Goal: Task Accomplishment & Management: Manage account settings

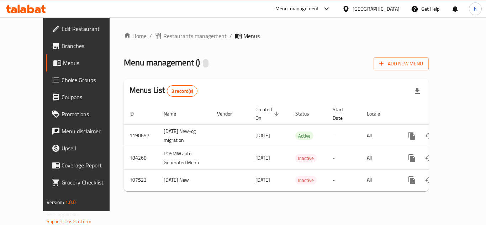
click at [62, 80] on span "Choice Groups" at bounding box center [90, 80] width 57 height 9
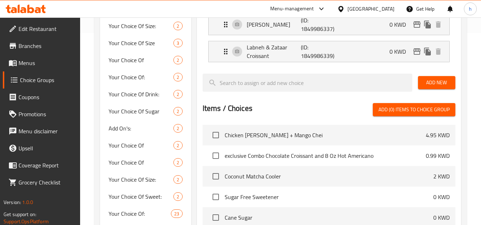
scroll to position [214, 0]
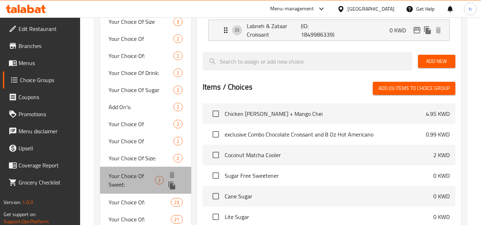
click at [128, 177] on span "Your Choice Of Sweet:" at bounding box center [132, 180] width 46 height 17
type input "Your Choice Of Sweet:"
type input "إختيارك من درجة التحلية:"
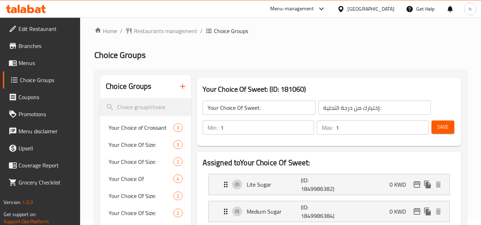
scroll to position [0, 0]
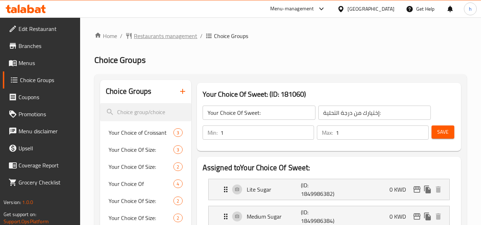
click at [150, 36] on span "Restaurants management" at bounding box center [165, 36] width 63 height 9
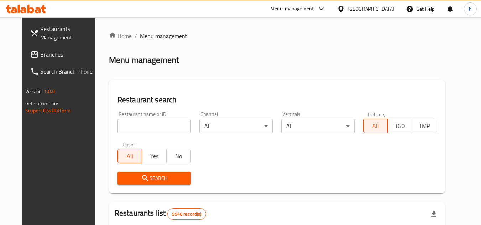
click at [380, 9] on div "[GEOGRAPHIC_DATA]" at bounding box center [370, 9] width 47 height 8
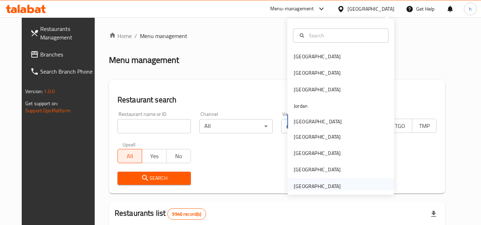
click at [317, 186] on div "[GEOGRAPHIC_DATA]" at bounding box center [317, 187] width 47 height 8
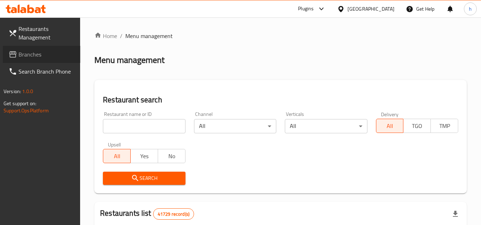
click at [45, 58] on span "Branches" at bounding box center [47, 54] width 56 height 9
